Goal: Find specific page/section: Find specific page/section

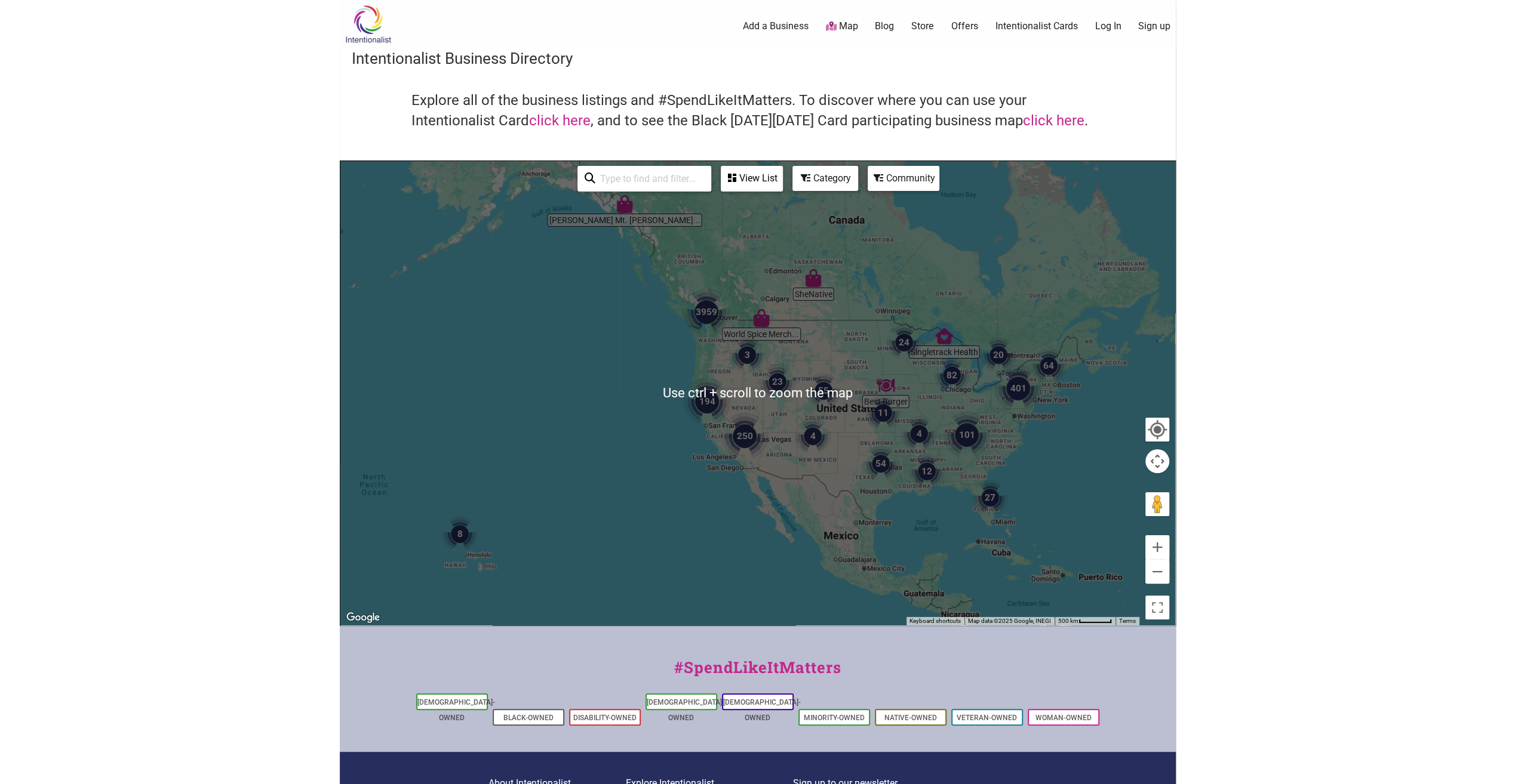
click at [1154, 422] on div at bounding box center [1157, 429] width 21 height 21
click at [1238, 421] on body "× Menu 0 Add a Business Map Blog Store Offers Intentionalist Cards Buy Black Ca…" at bounding box center [758, 392] width 1515 height 784
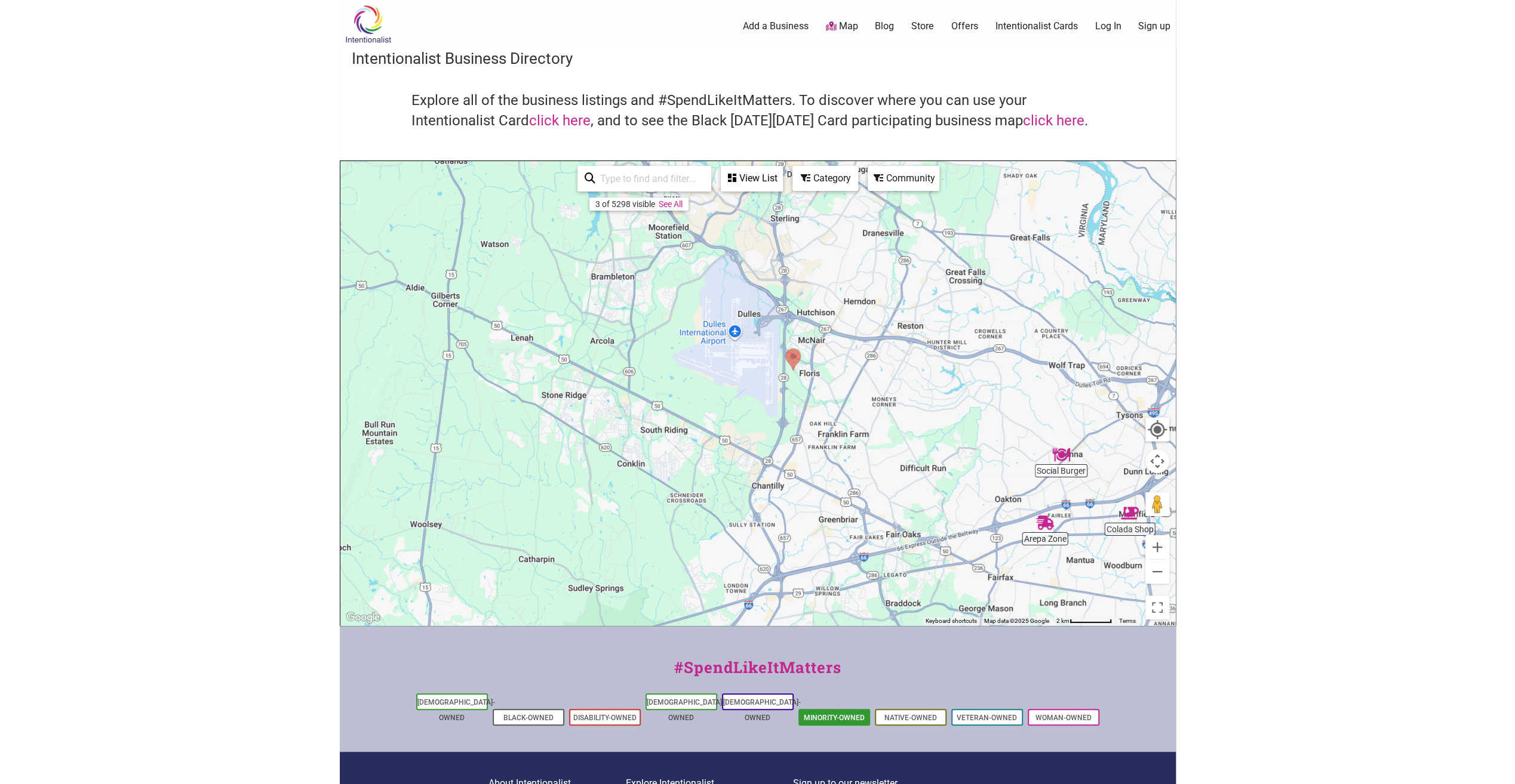
click at [832, 713] on link "Minority-Owned" at bounding box center [834, 717] width 61 height 9
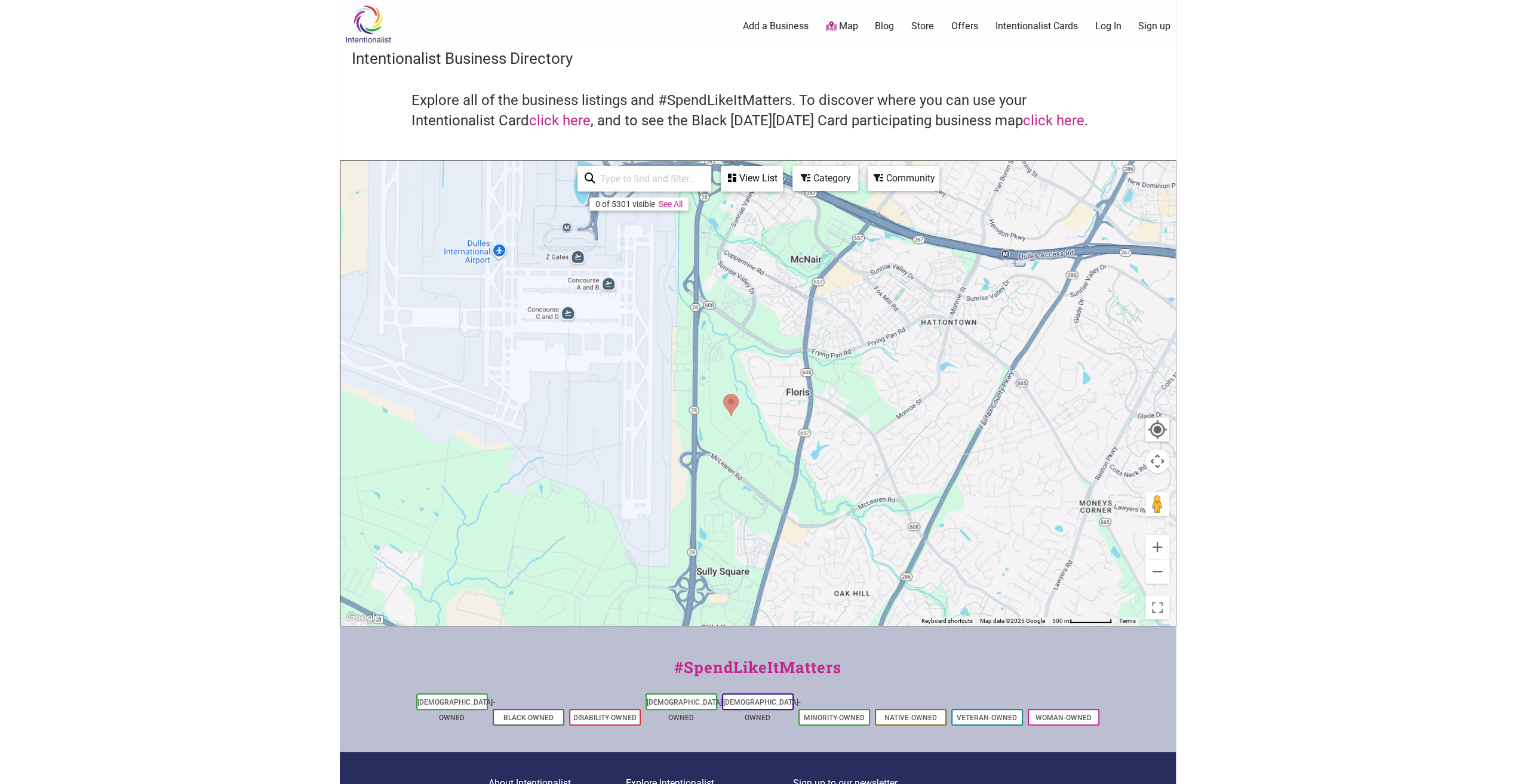
drag, startPoint x: 687, startPoint y: 441, endPoint x: 708, endPoint y: 478, distance: 42.5
click at [708, 478] on div at bounding box center [758, 393] width 835 height 464
click at [753, 179] on div "View List" at bounding box center [751, 179] width 60 height 23
click at [680, 217] on div "View List" at bounding box center [680, 213] width 215 height 23
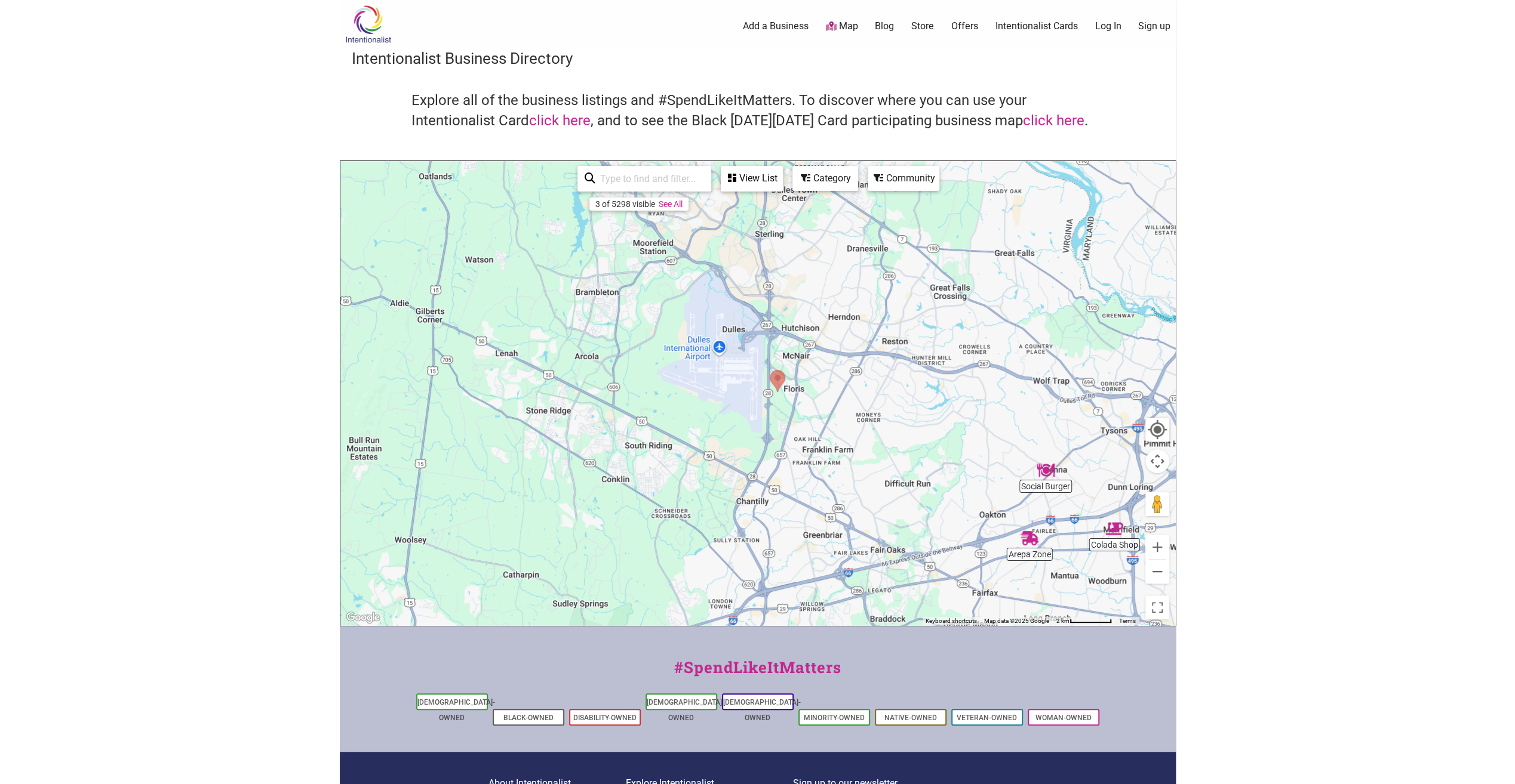
click at [830, 182] on div "Category" at bounding box center [825, 179] width 64 height 23
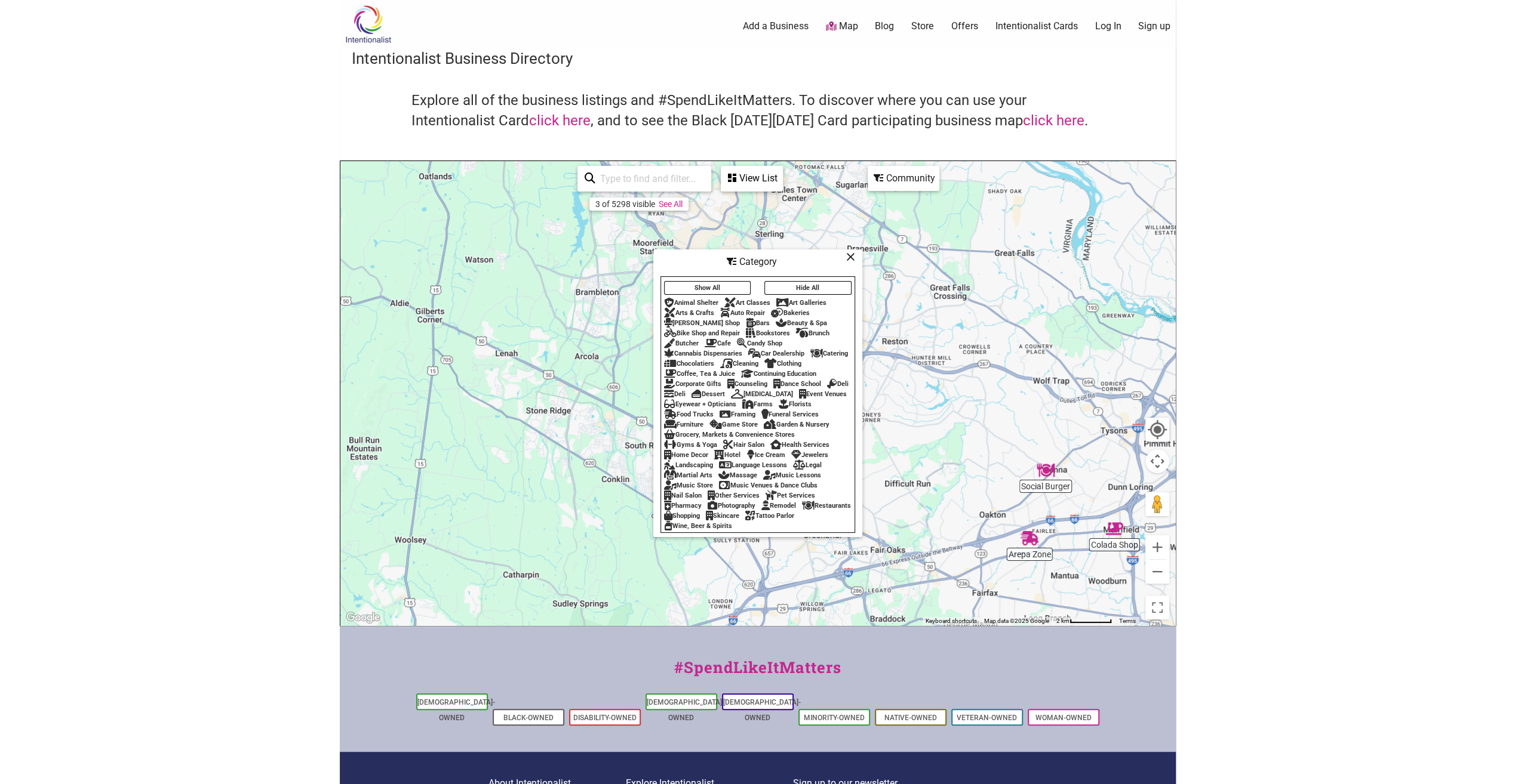
click at [802, 509] on div "Restaurants" at bounding box center [827, 505] width 49 height 8
click at [849, 256] on icon at bounding box center [850, 256] width 9 height 1
